Goal: Task Accomplishment & Management: Manage account settings

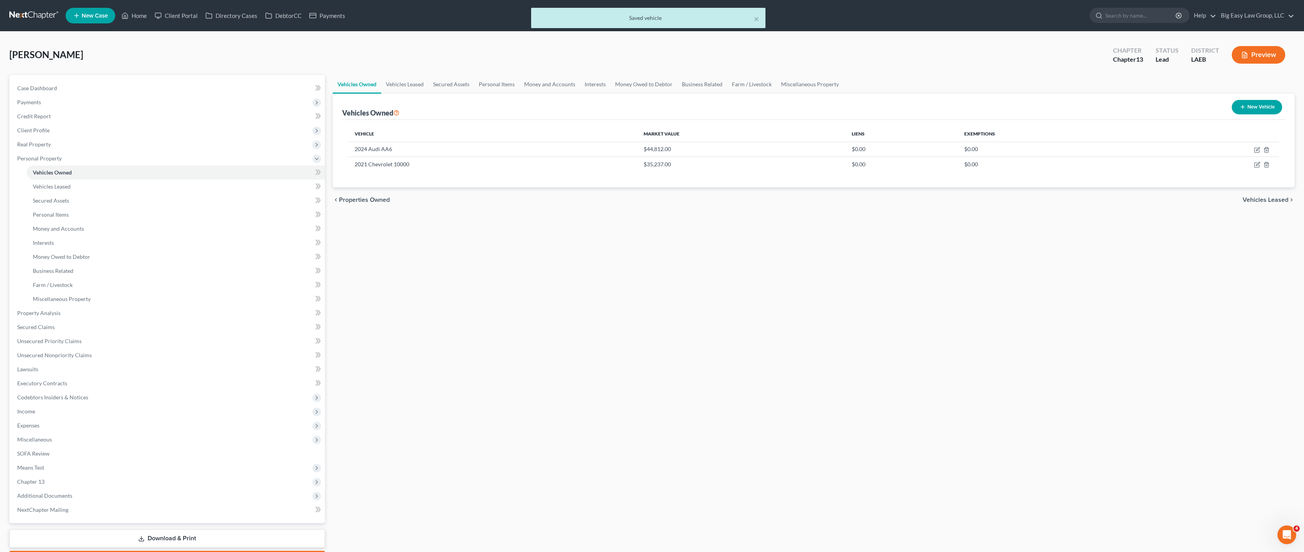
click at [1252, 109] on button "New Vehicle" at bounding box center [1257, 107] width 50 height 14
select select "0"
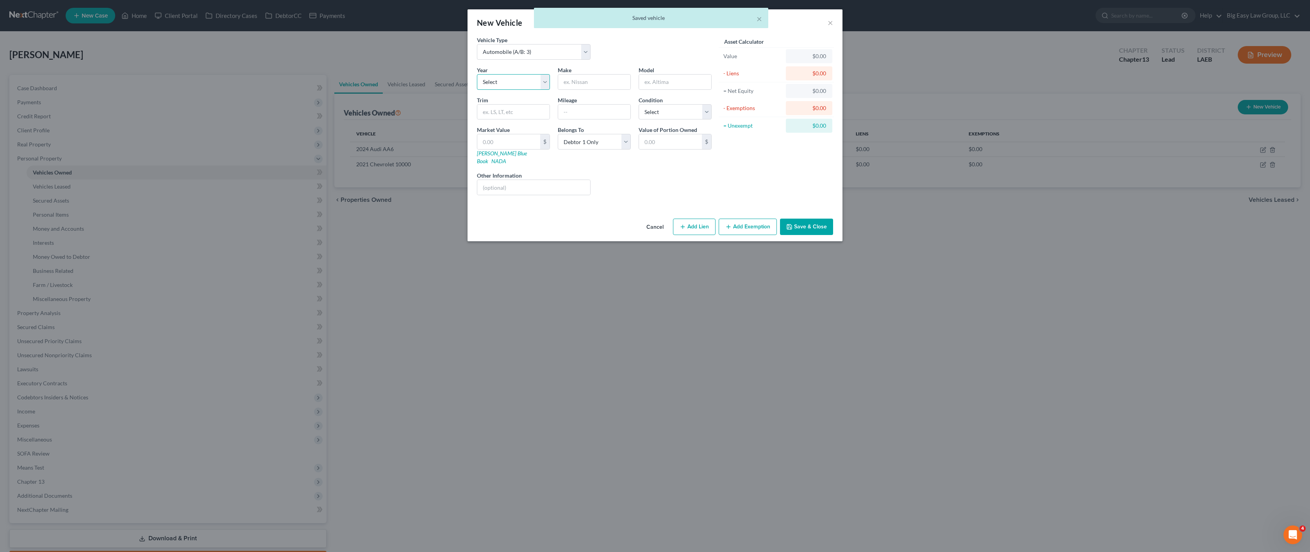
click at [501, 80] on select "Select 2026 2025 2024 2023 2022 2021 2020 2019 2018 2017 2016 2015 2014 2013 20…" at bounding box center [513, 82] width 73 height 16
select select "2"
click at [477, 74] on select "Select 2026 2025 2024 2023 2022 2021 2020 2019 2018 2017 2016 2015 2014 2013 20…" at bounding box center [513, 82] width 73 height 16
click at [568, 77] on input "text" at bounding box center [594, 82] width 72 height 15
type input "Audi"
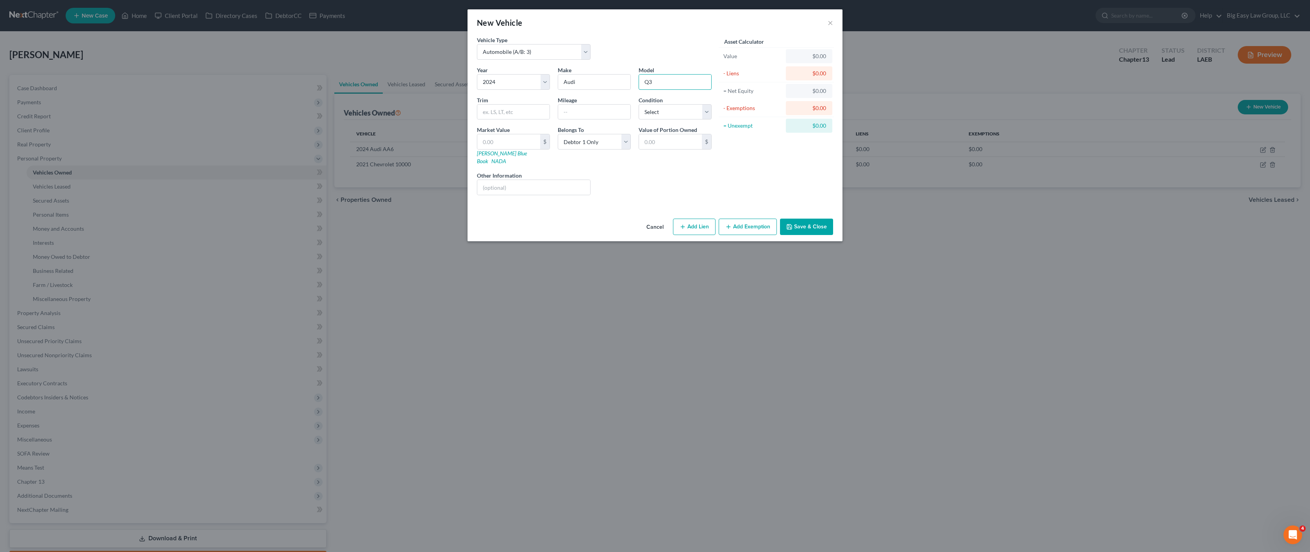
type input "Q3"
click at [520, 147] on input "text" at bounding box center [508, 141] width 63 height 15
type input "3"
type input "3.00"
type input "35"
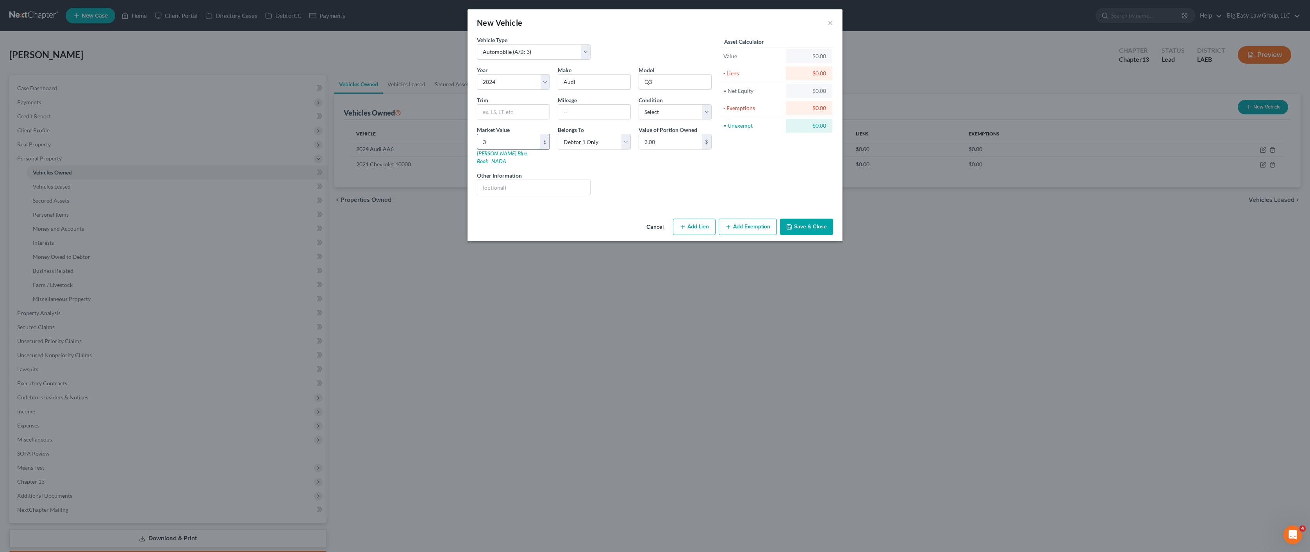
type input "35.00"
type input "359"
type input "359.00"
type input "3595"
type input "3,595.00"
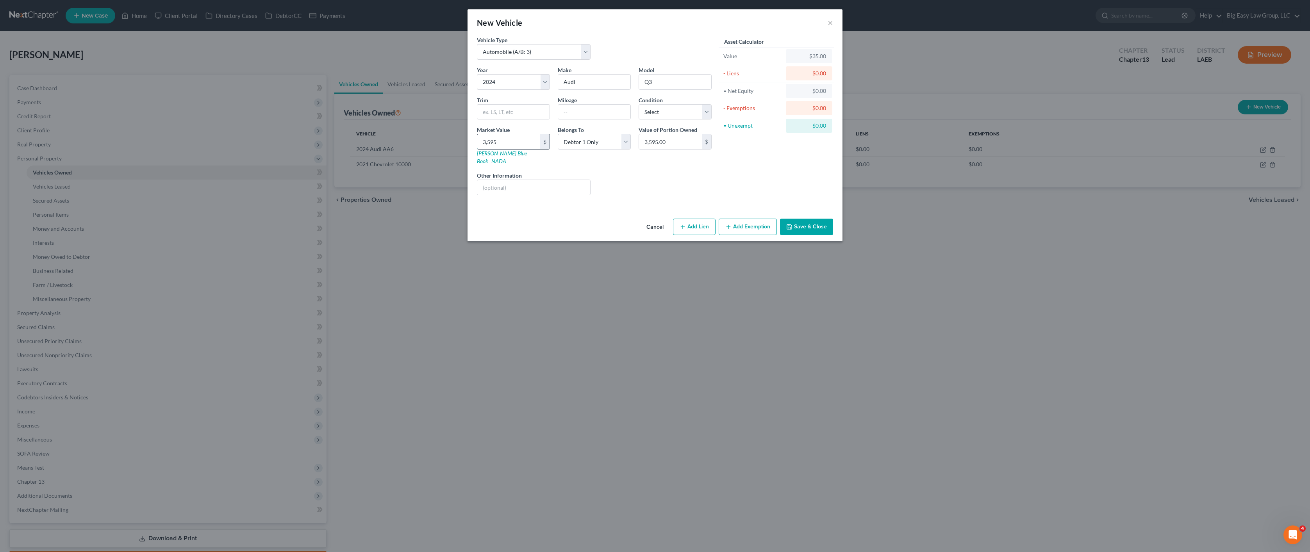
type input "3,5950"
type input "35,950.00"
click at [812, 220] on button "Save & Close" at bounding box center [806, 227] width 53 height 16
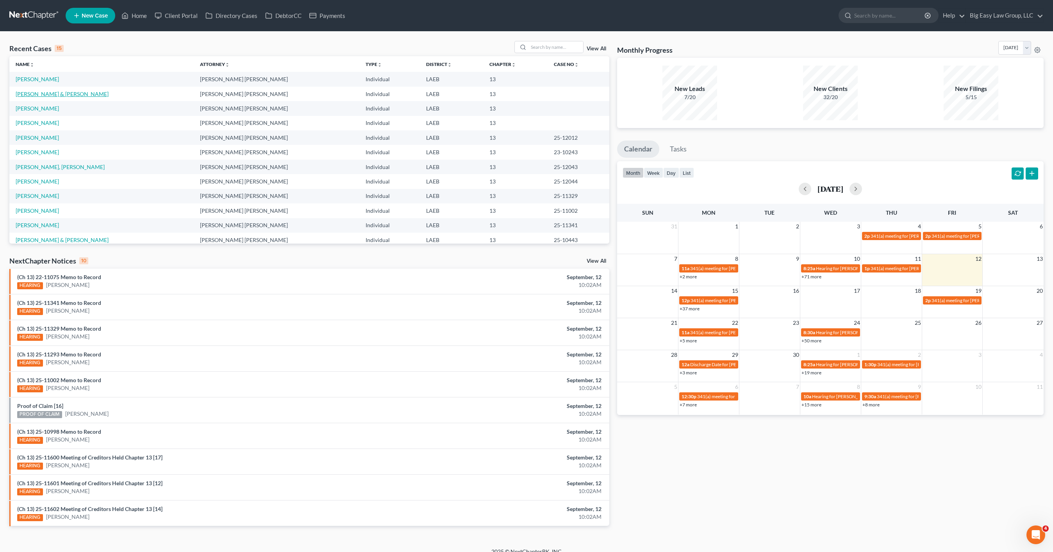
click at [66, 93] on link "[PERSON_NAME] & [PERSON_NAME]" at bounding box center [62, 94] width 93 height 7
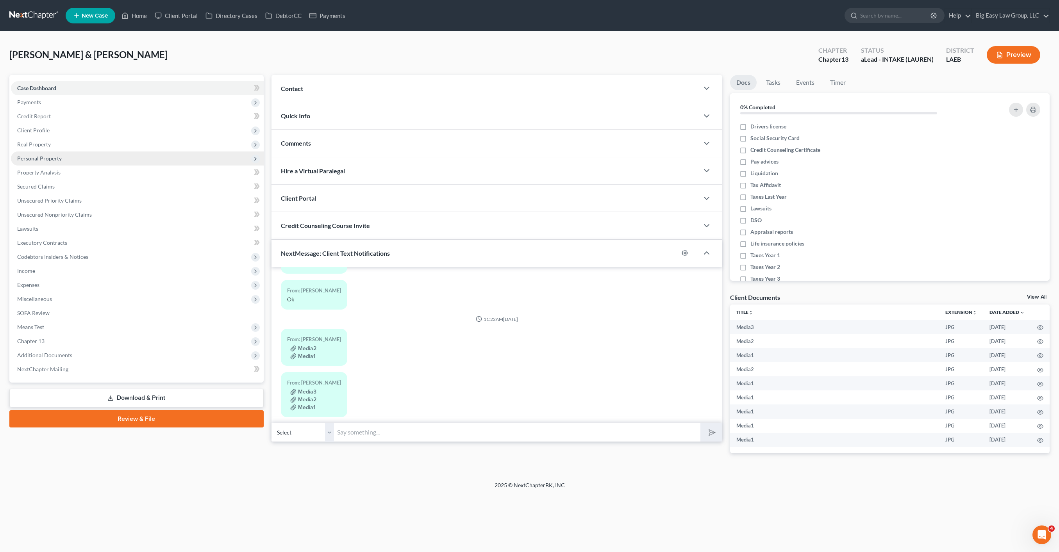
scroll to position [1465, 0]
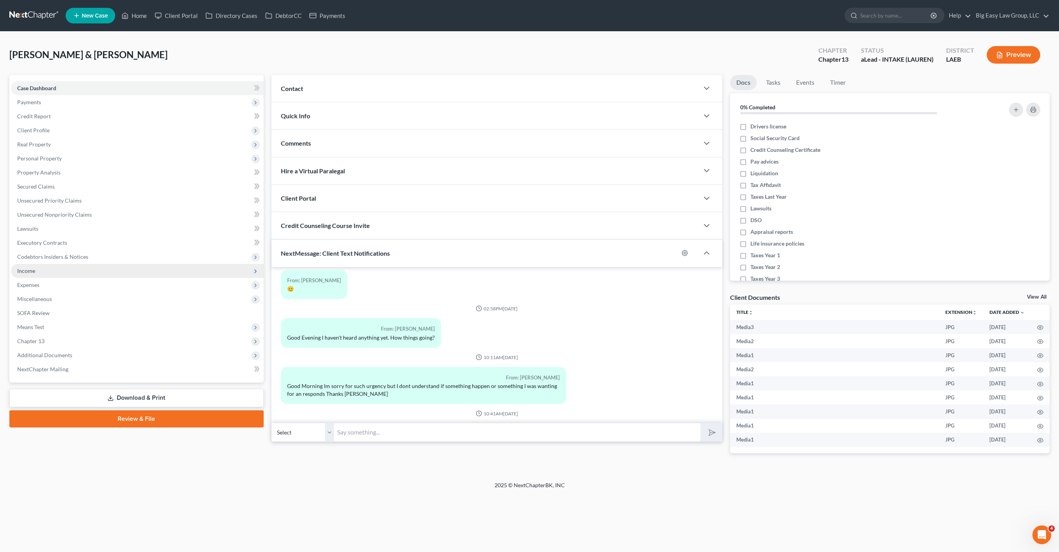
click at [61, 273] on span "Income" at bounding box center [137, 271] width 253 height 14
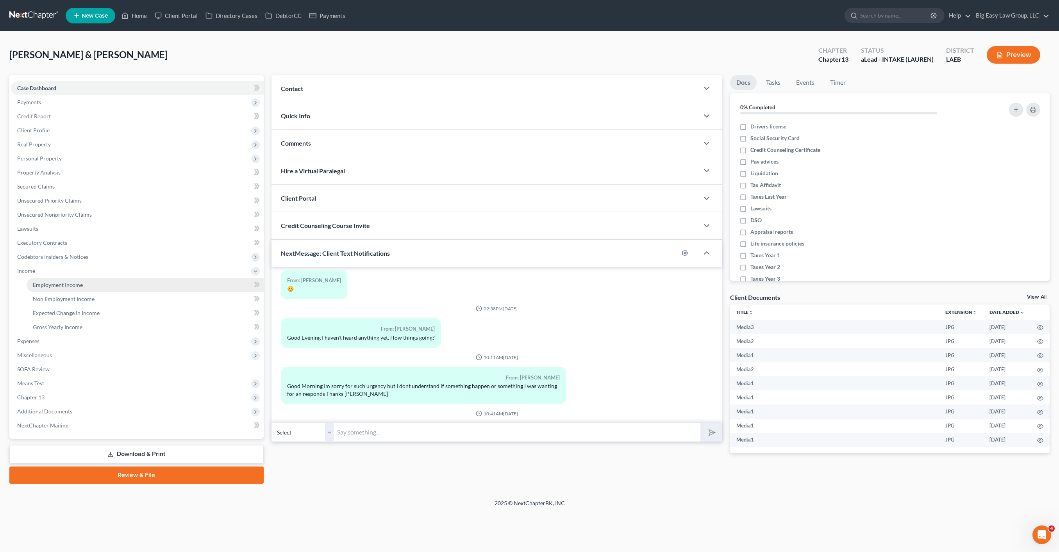
click at [78, 285] on span "Employment Income" at bounding box center [58, 285] width 50 height 7
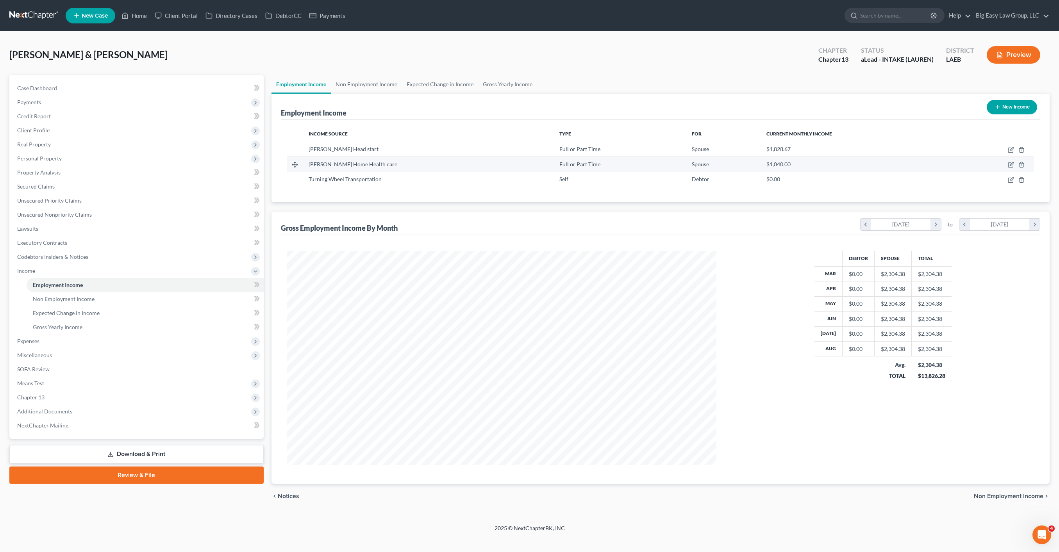
scroll to position [214, 445]
click at [1011, 148] on icon "button" at bounding box center [1011, 150] width 6 height 6
select select "0"
select select "19"
select select "2"
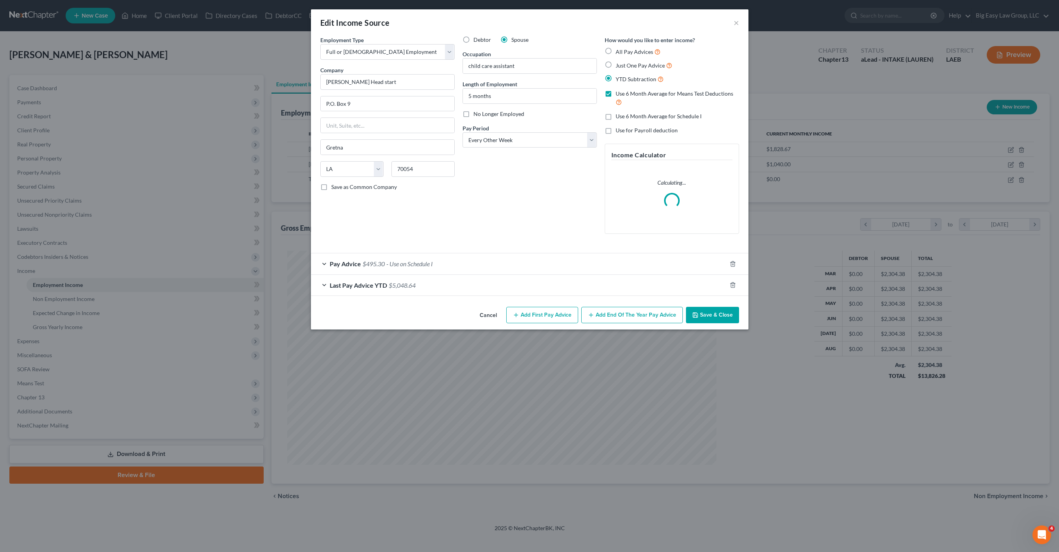
click at [393, 249] on form "Employment Type * Select Full or Part Time Employment Self Employment Company *…" at bounding box center [529, 166] width 419 height 260
click at [398, 259] on div "Pay Advice $495.30 - Use on Schedule I" at bounding box center [519, 263] width 416 height 21
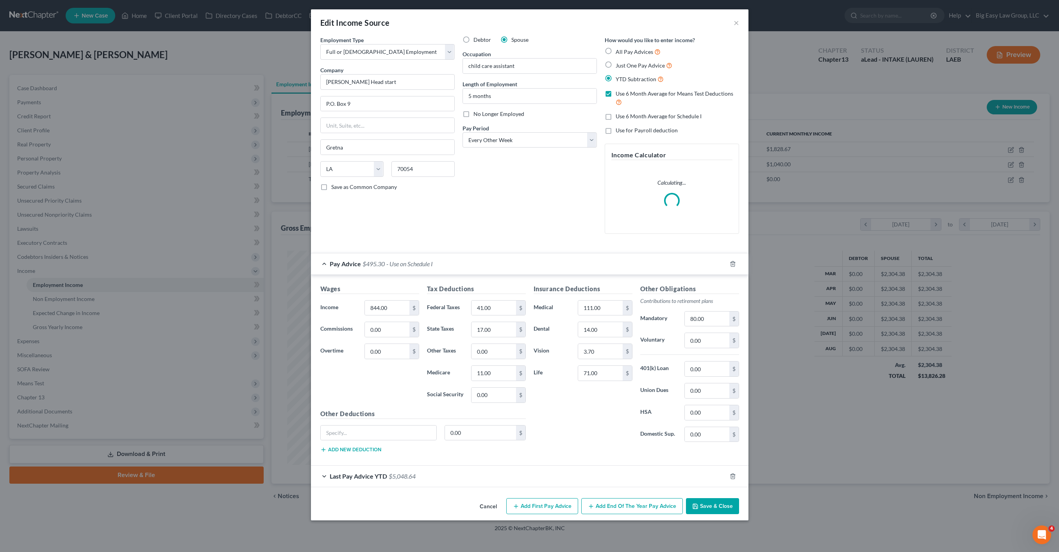
drag, startPoint x: 409, startPoint y: 272, endPoint x: 414, endPoint y: 271, distance: 5.2
click at [409, 272] on div "Pay Advice $495.30 - Use on Schedule I" at bounding box center [519, 263] width 416 height 21
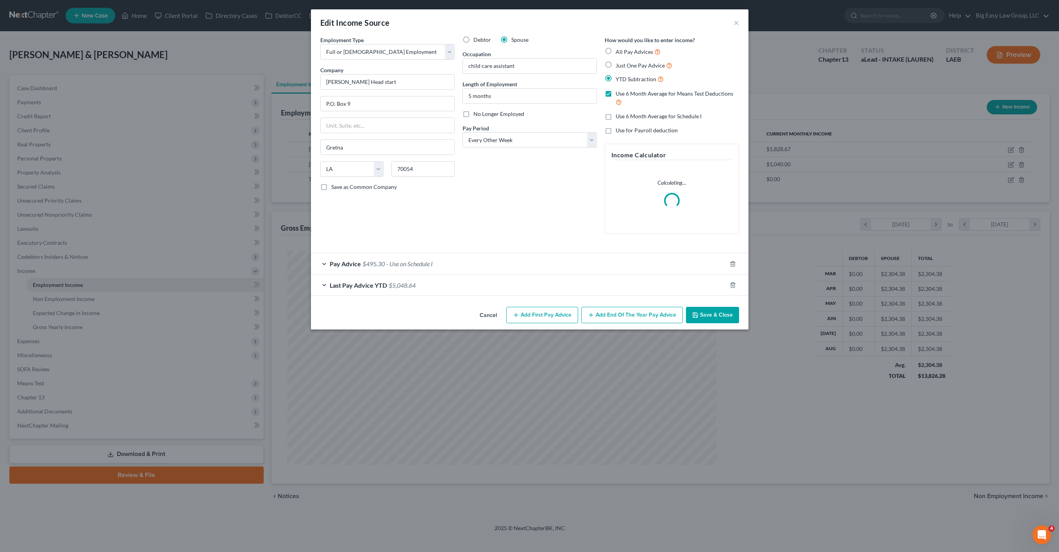
click at [616, 117] on label "Use 6 Month Average for Schedule I" at bounding box center [659, 116] width 86 height 8
click at [619, 117] on input "Use 6 Month Average for Schedule I" at bounding box center [621, 114] width 5 height 5
checkbox input "true"
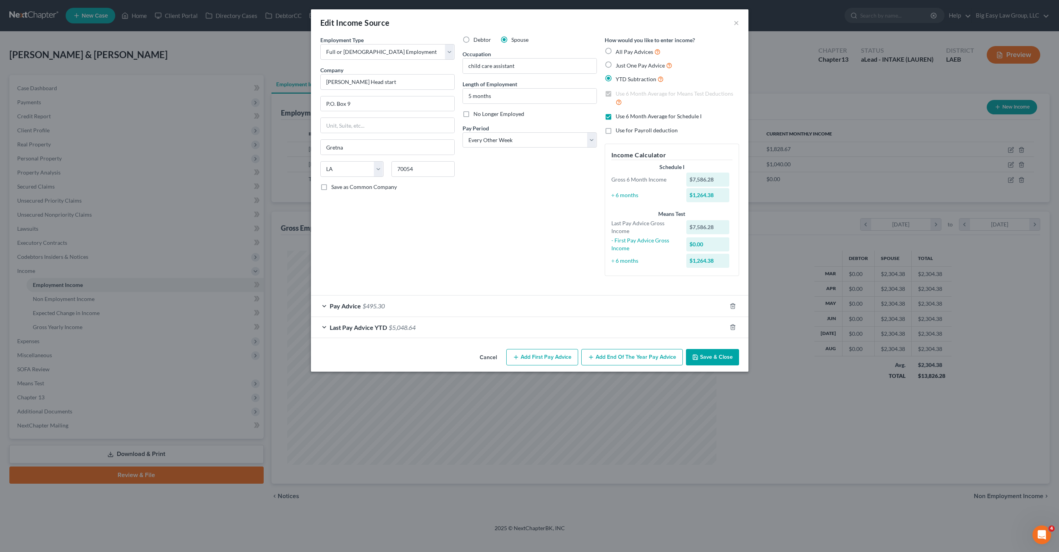
click at [407, 324] on span "$5,048.64" at bounding box center [402, 327] width 27 height 7
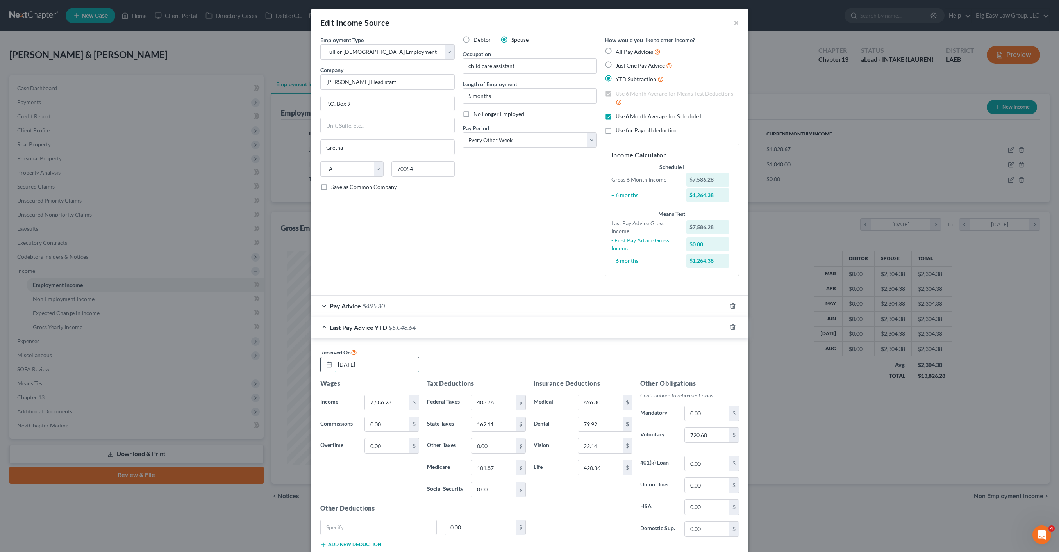
click at [373, 364] on input "07/18/2025" at bounding box center [377, 364] width 84 height 15
drag, startPoint x: 371, startPoint y: 364, endPoint x: 316, endPoint y: 354, distance: 56.3
click at [316, 354] on div "Received On 07/18/2025" at bounding box center [369, 360] width 107 height 25
type input "08/22/2025"
drag, startPoint x: 386, startPoint y: 402, endPoint x: 406, endPoint y: 405, distance: 20.1
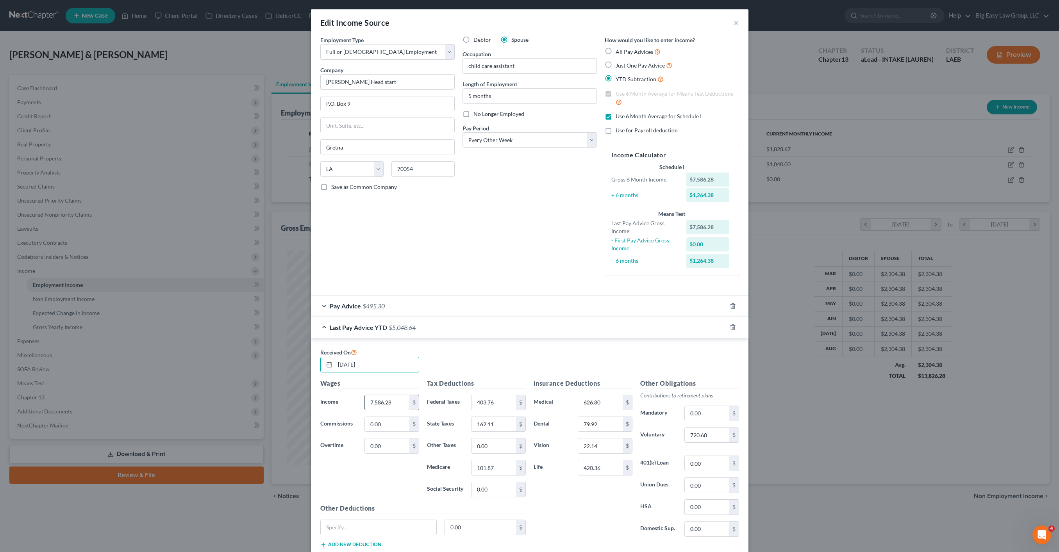
click at [387, 402] on input "7,586.28" at bounding box center [387, 402] width 44 height 15
drag, startPoint x: 385, startPoint y: 400, endPoint x: 340, endPoint y: 387, distance: 46.6
click at [353, 391] on div "Wages Income * 7,586.28 $ Commissions 0.00 $ Overtime 0.00 $" at bounding box center [369, 441] width 107 height 125
drag, startPoint x: 383, startPoint y: 402, endPoint x: 396, endPoint y: 405, distance: 12.8
click at [388, 403] on input "7,586.28" at bounding box center [387, 402] width 44 height 15
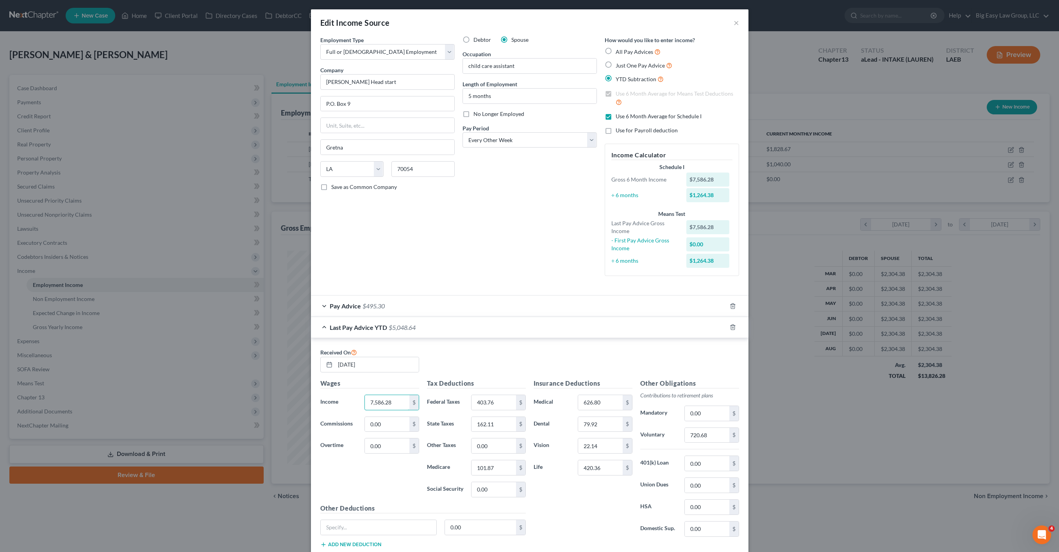
drag, startPoint x: 387, startPoint y: 403, endPoint x: 358, endPoint y: 395, distance: 29.8
click at [361, 395] on div "7,586.28 $" at bounding box center [392, 403] width 62 height 16
click at [419, 329] on div "Last Pay Advice YTD $5,048.64" at bounding box center [519, 327] width 416 height 21
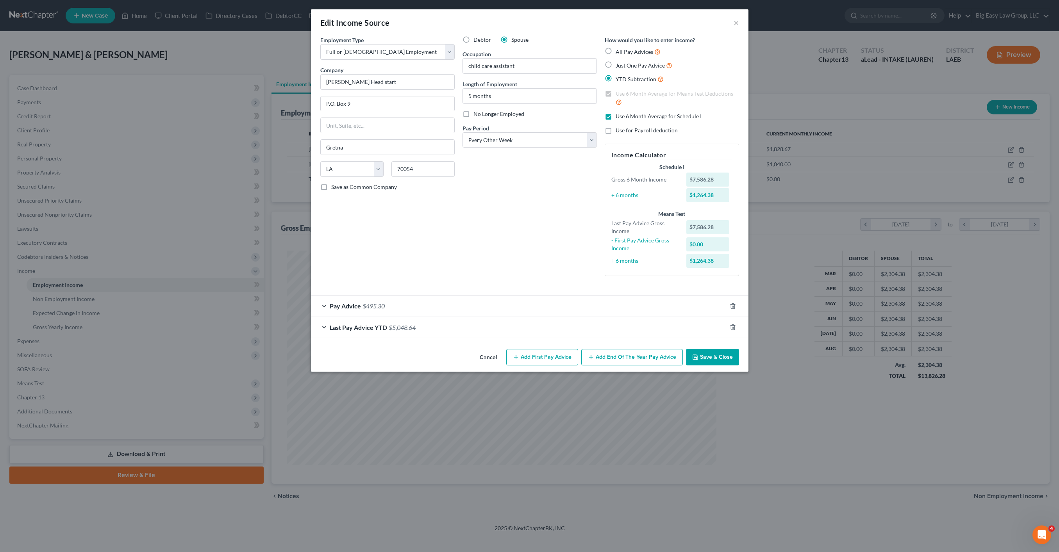
click at [373, 302] on span "$495.30" at bounding box center [373, 305] width 22 height 7
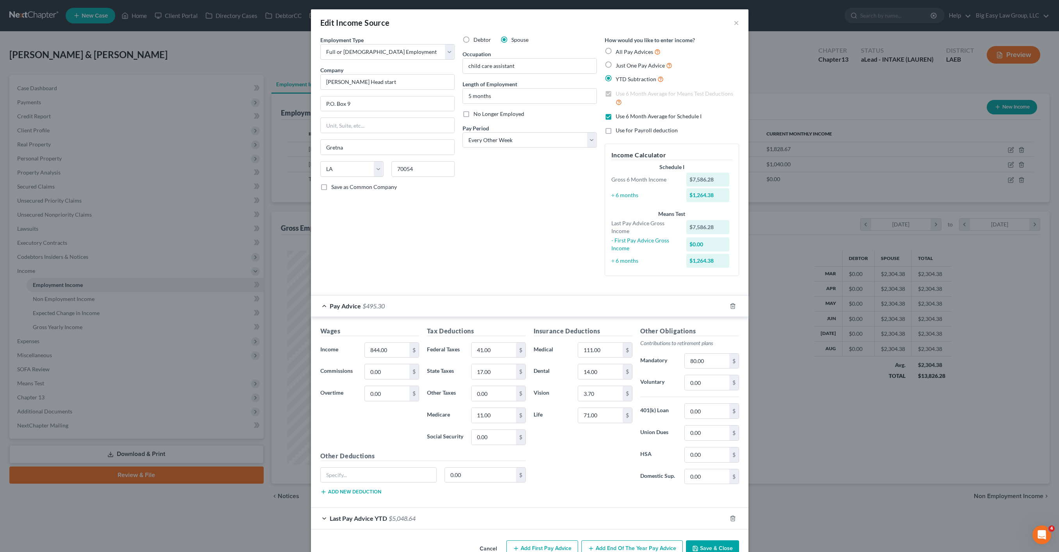
click at [372, 297] on div "Pay Advice $495.30" at bounding box center [519, 306] width 416 height 21
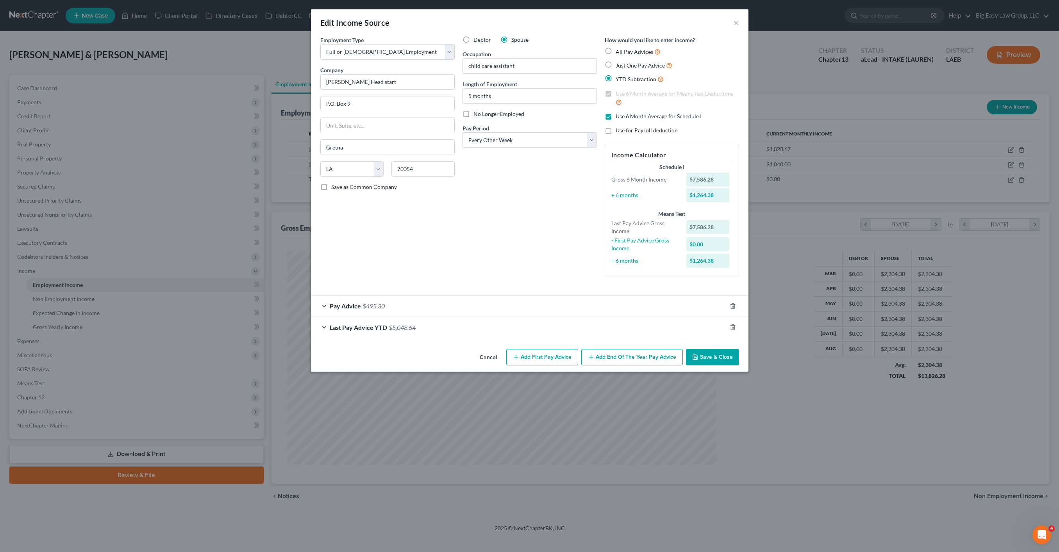
click at [355, 326] on span "Last Pay Advice YTD" at bounding box center [358, 327] width 57 height 7
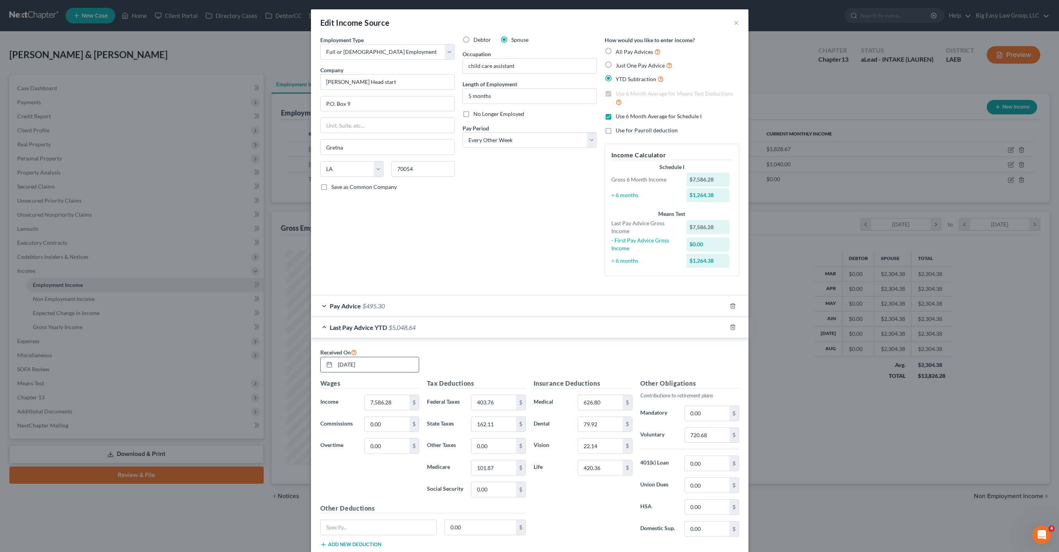
click at [392, 371] on input "08/22/2025" at bounding box center [377, 364] width 84 height 15
click at [357, 100] on input "P.O. Box 9" at bounding box center [388, 103] width 134 height 15
click at [511, 262] on div "Debtor Spouse Occupation child care assistant Length of Employment 5 months No …" at bounding box center [530, 159] width 142 height 246
click at [408, 305] on div "Pay Advice $495.30" at bounding box center [519, 306] width 416 height 21
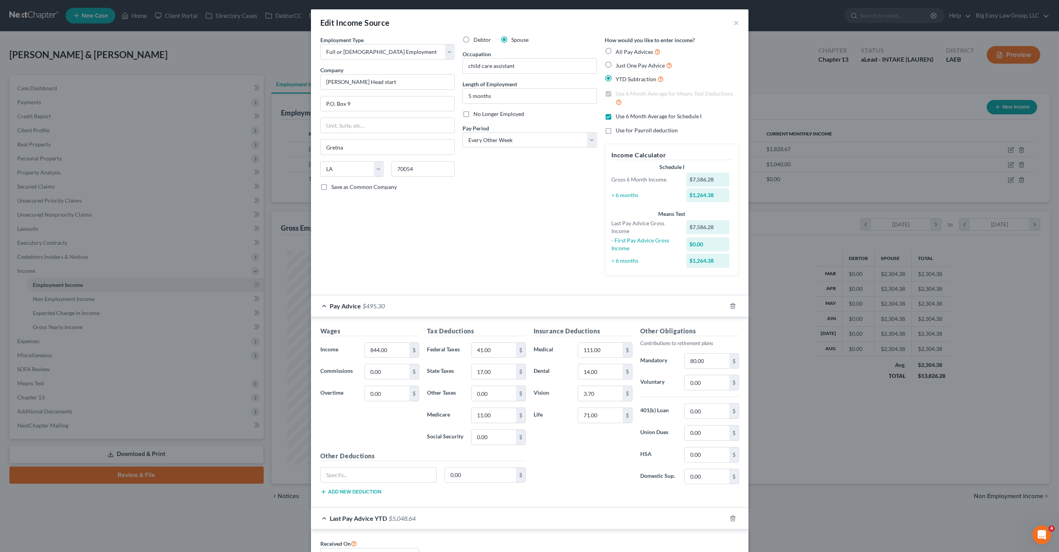
click at [419, 304] on div "Pay Advice $495.30" at bounding box center [519, 306] width 416 height 21
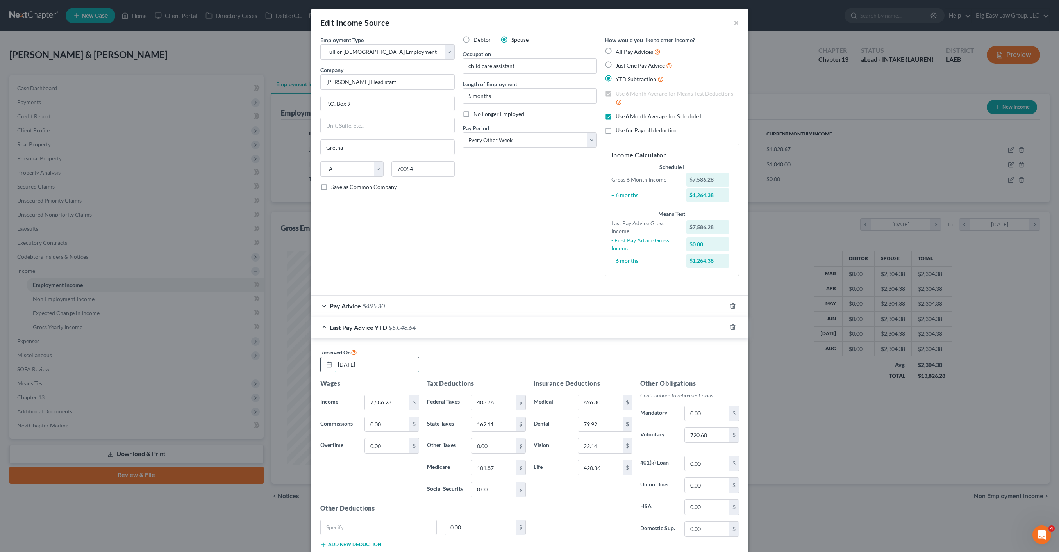
click at [397, 363] on input "08/22/2025" at bounding box center [377, 364] width 84 height 15
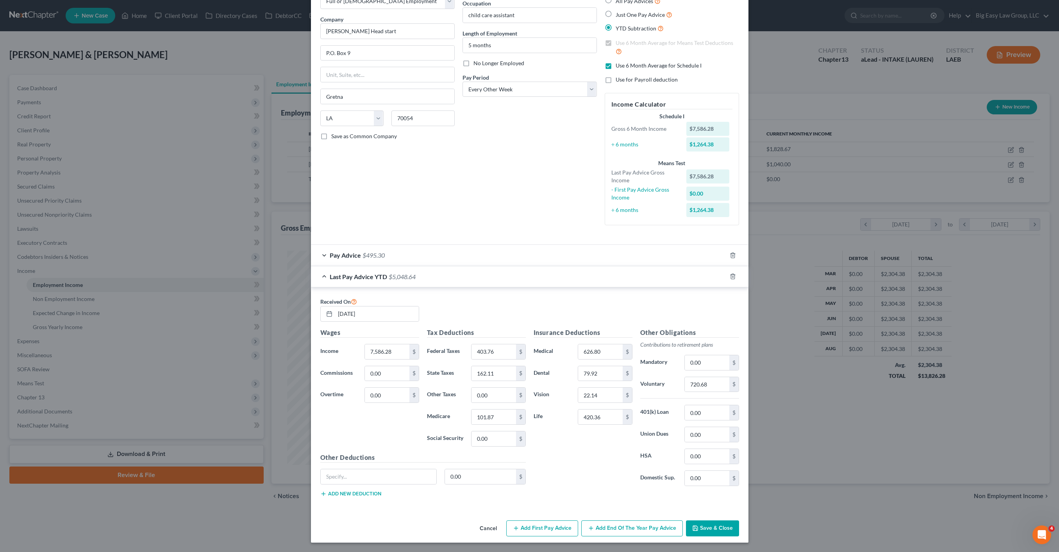
click at [390, 251] on div "Pay Advice $495.30" at bounding box center [519, 255] width 416 height 21
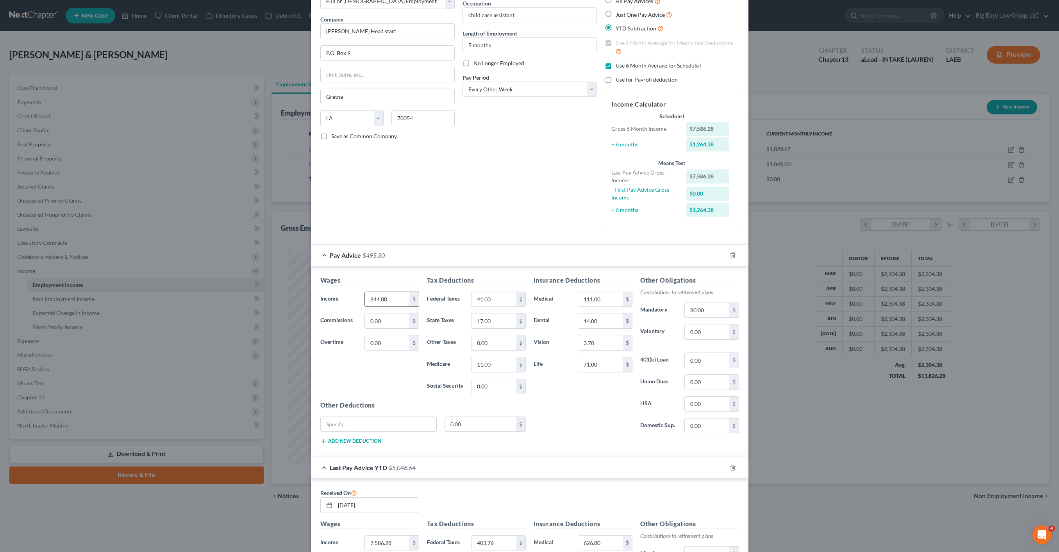
click at [385, 297] on input "844.00" at bounding box center [387, 299] width 44 height 15
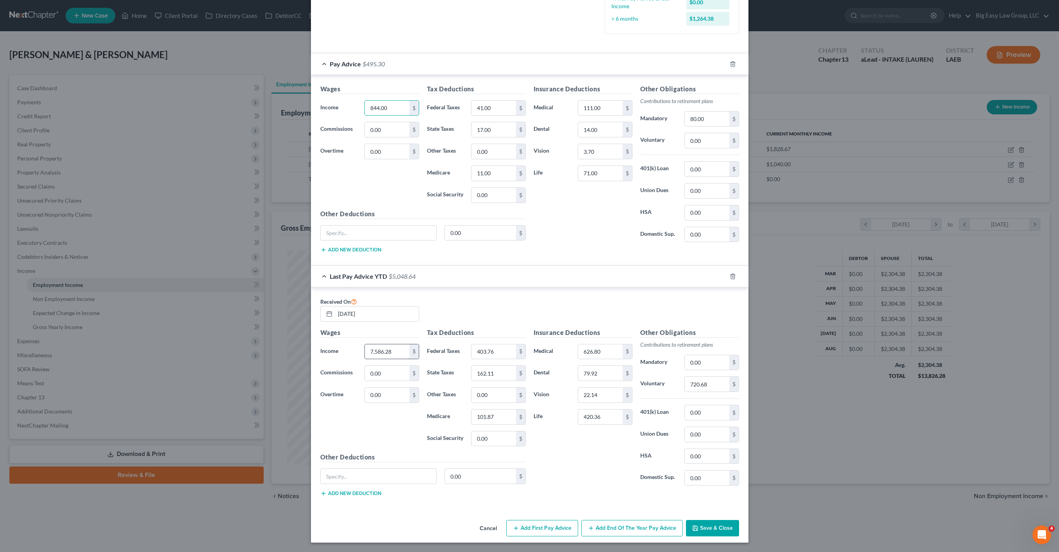
click at [400, 351] on input "7,586.28" at bounding box center [387, 351] width 44 height 15
drag, startPoint x: 400, startPoint y: 352, endPoint x: 367, endPoint y: 343, distance: 33.8
click at [370, 344] on div "7,586.28 $" at bounding box center [391, 352] width 54 height 16
type input "10,061.13"
click at [499, 358] on input "403.76" at bounding box center [493, 351] width 44 height 15
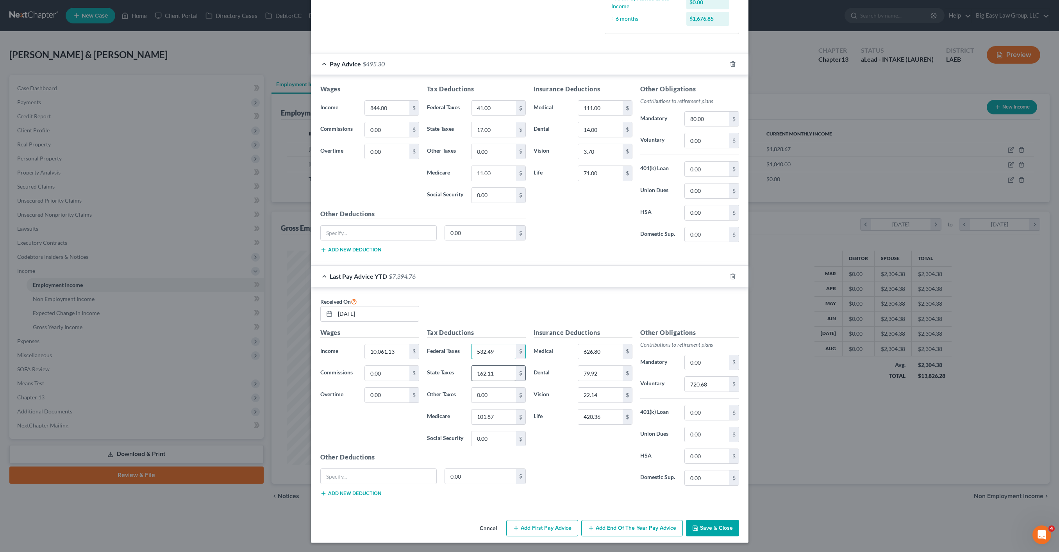
type input "532.49"
click at [504, 367] on input "162.11" at bounding box center [493, 373] width 44 height 15
type input "135.05"
click at [522, 422] on div "101.87 $" at bounding box center [498, 417] width 62 height 16
click at [502, 416] on input "101.87" at bounding box center [493, 417] width 44 height 15
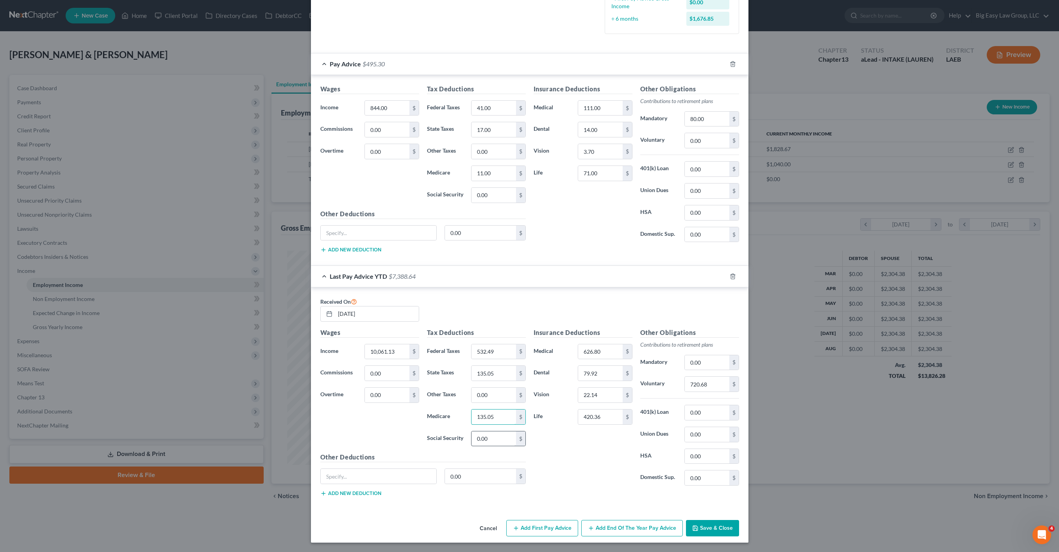
type input "135.05"
click at [500, 441] on input "0.00" at bounding box center [493, 439] width 44 height 15
drag, startPoint x: 673, startPoint y: 394, endPoint x: 712, endPoint y: 392, distance: 38.8
click at [675, 394] on div "Other Obligations Contributions to retirement plans Mandatory 0.00 $ Voluntary …" at bounding box center [689, 410] width 107 height 164
drag, startPoint x: 714, startPoint y: 391, endPoint x: 713, endPoint y: 386, distance: 5.1
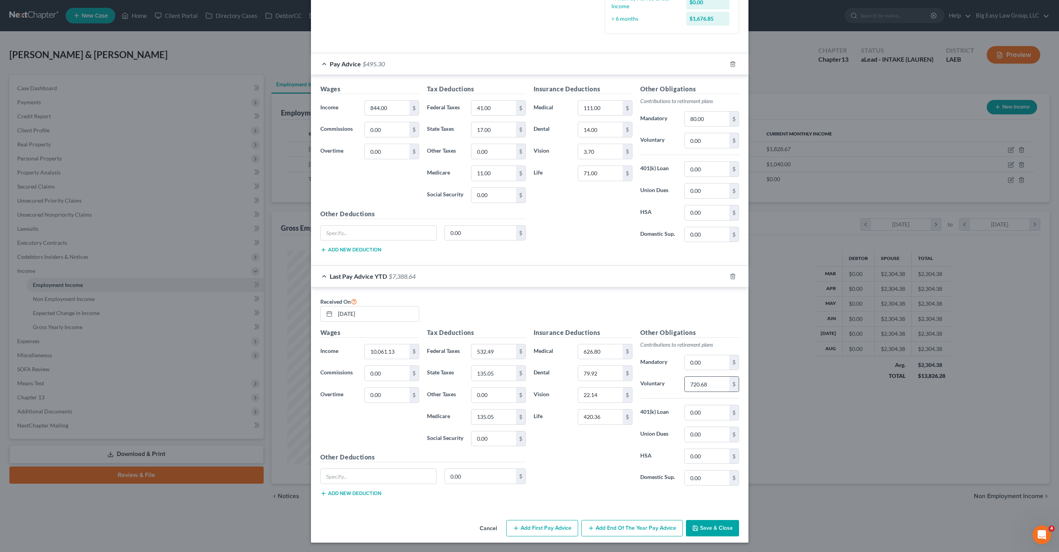
click at [714, 391] on div "720.68 $" at bounding box center [711, 385] width 54 height 16
drag, startPoint x: 713, startPoint y: 386, endPoint x: 680, endPoint y: 384, distance: 32.9
click at [680, 382] on div "720.68 $" at bounding box center [711, 385] width 62 height 16
type input "955.79"
drag, startPoint x: 611, startPoint y: 392, endPoint x: 580, endPoint y: 392, distance: 31.6
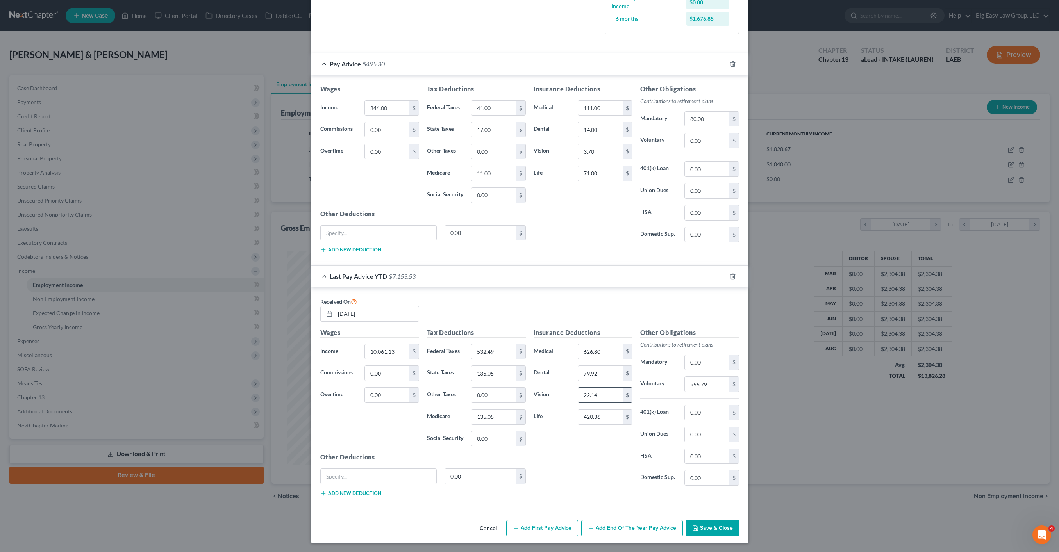
click at [580, 392] on input "22.14" at bounding box center [600, 395] width 44 height 15
drag, startPoint x: 592, startPoint y: 395, endPoint x: 616, endPoint y: 399, distance: 24.5
click at [593, 396] on input "22.14" at bounding box center [600, 395] width 44 height 15
drag, startPoint x: 593, startPoint y: 394, endPoint x: 586, endPoint y: 393, distance: 7.1
click at [586, 393] on input "22.14" at bounding box center [600, 395] width 44 height 15
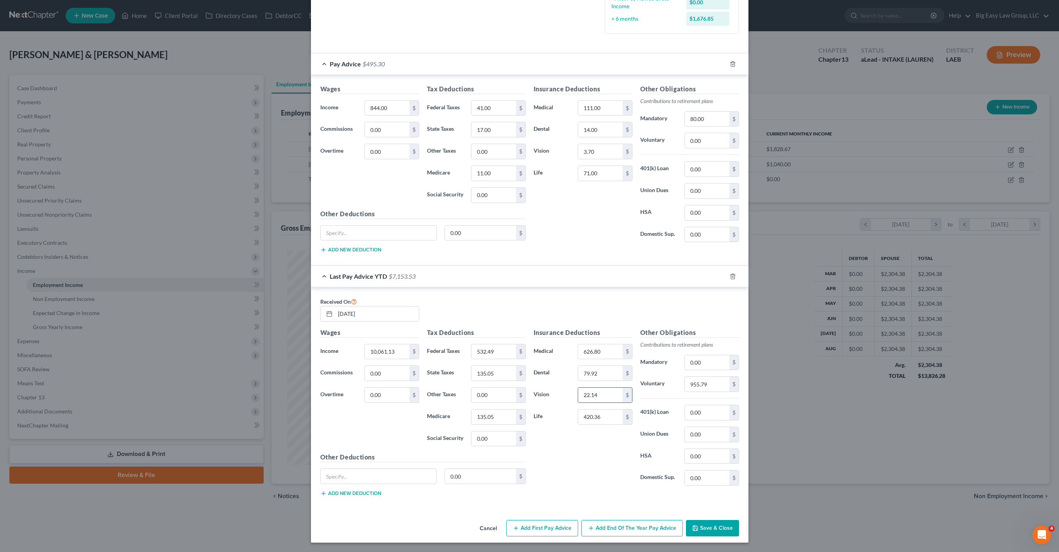
drag, startPoint x: 594, startPoint y: 393, endPoint x: 598, endPoint y: 396, distance: 5.1
click at [594, 393] on input "22.14" at bounding box center [600, 395] width 44 height 15
drag, startPoint x: 599, startPoint y: 396, endPoint x: 571, endPoint y: 390, distance: 28.6
click at [574, 390] on div "22.14 $" at bounding box center [605, 395] width 62 height 16
type input "29.52"
